Goal: Communication & Community: Answer question/provide support

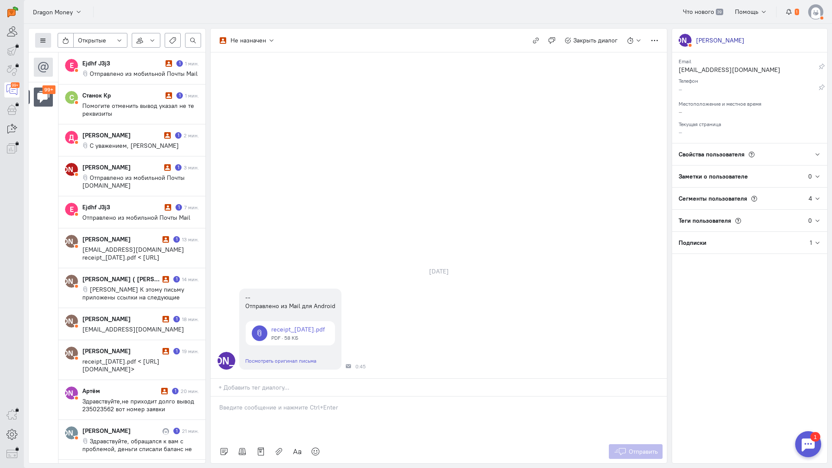
click at [40, 39] on icon at bounding box center [43, 40] width 7 height 7
click at [76, 55] on span "Список пользователей" at bounding box center [84, 58] width 65 height 8
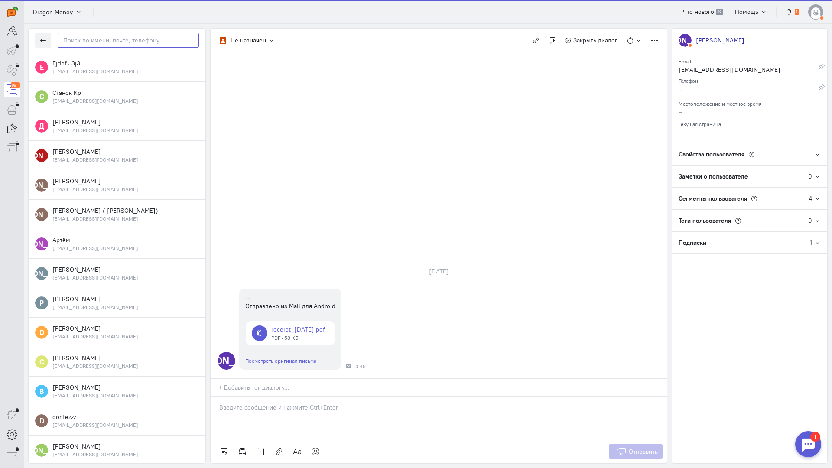
click at [140, 44] on input "text" at bounding box center [128, 40] width 141 height 15
paste input "tatarkanov.95@m"
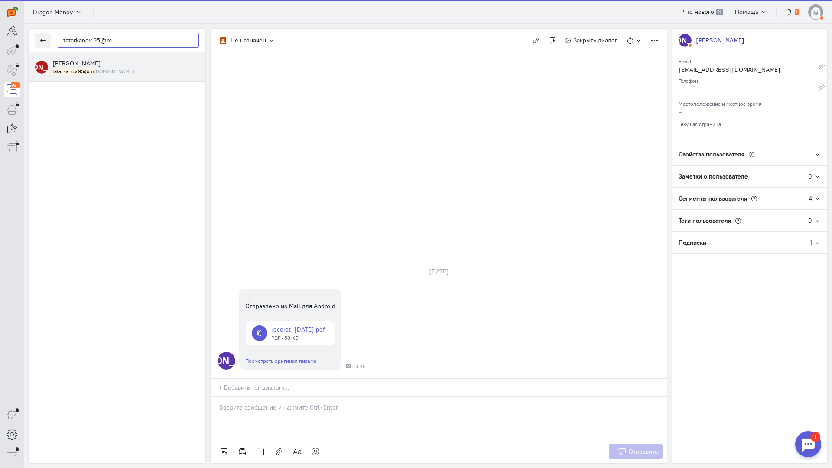
type input "tatarkanov.95@m"
click at [83, 68] on mark "tatarkanov.95@m" at bounding box center [72, 71] width 41 height 7
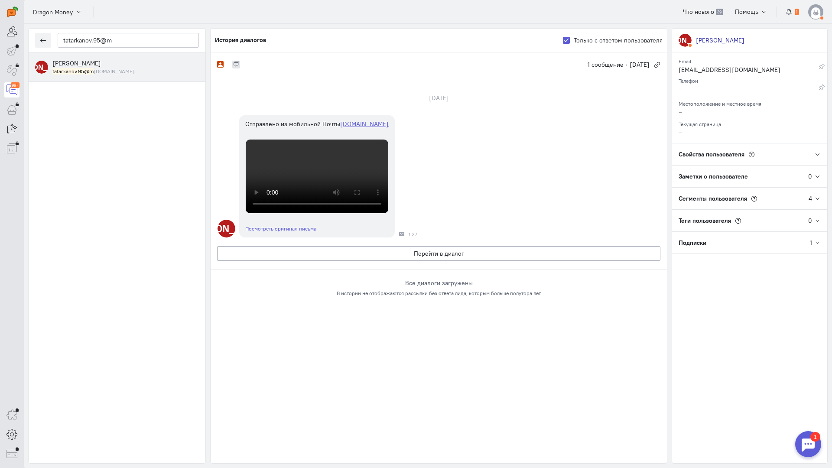
scroll to position [189, 0]
click at [490, 261] on button "Перейти в диалог" at bounding box center [438, 253] width 443 height 15
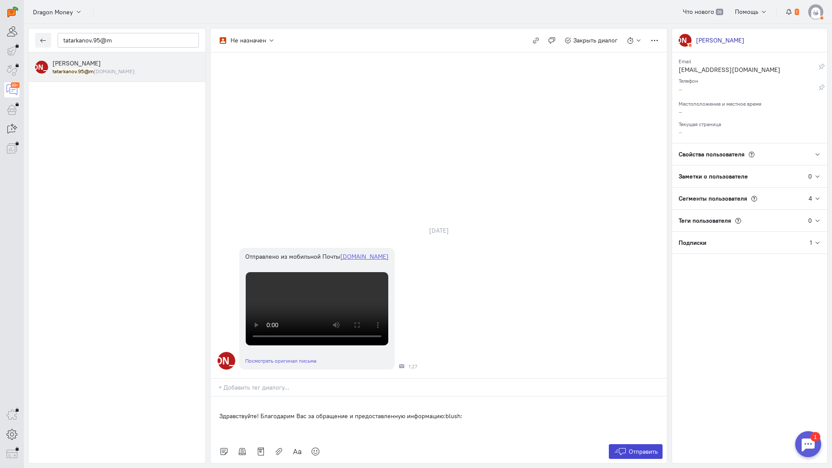
click at [650, 448] on span "Отправить" at bounding box center [643, 452] width 29 height 8
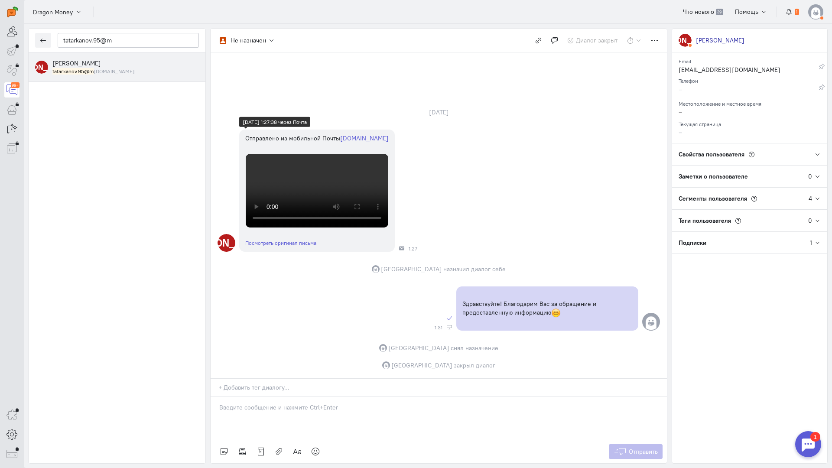
scroll to position [0, 0]
